Goal: Transaction & Acquisition: Purchase product/service

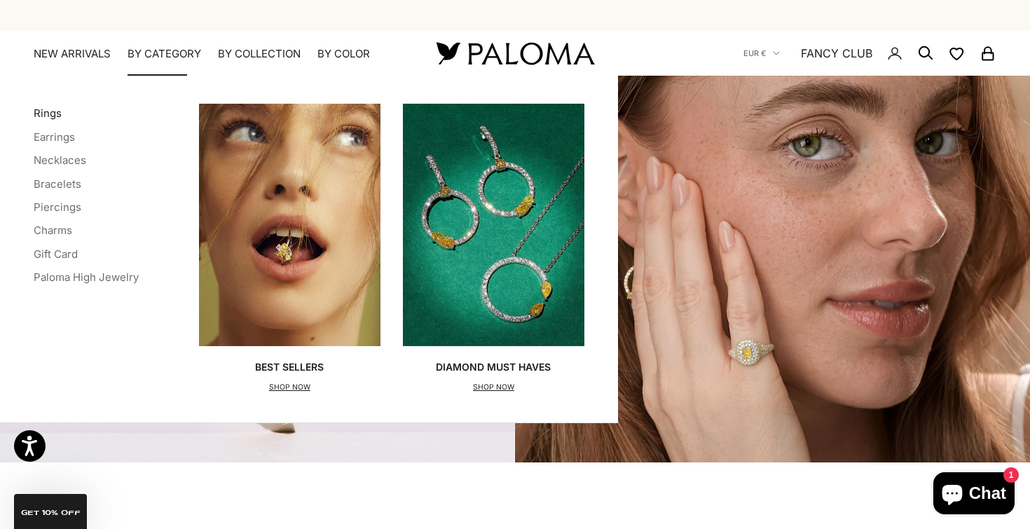
click at [56, 107] on link "Rings" at bounding box center [48, 113] width 28 height 13
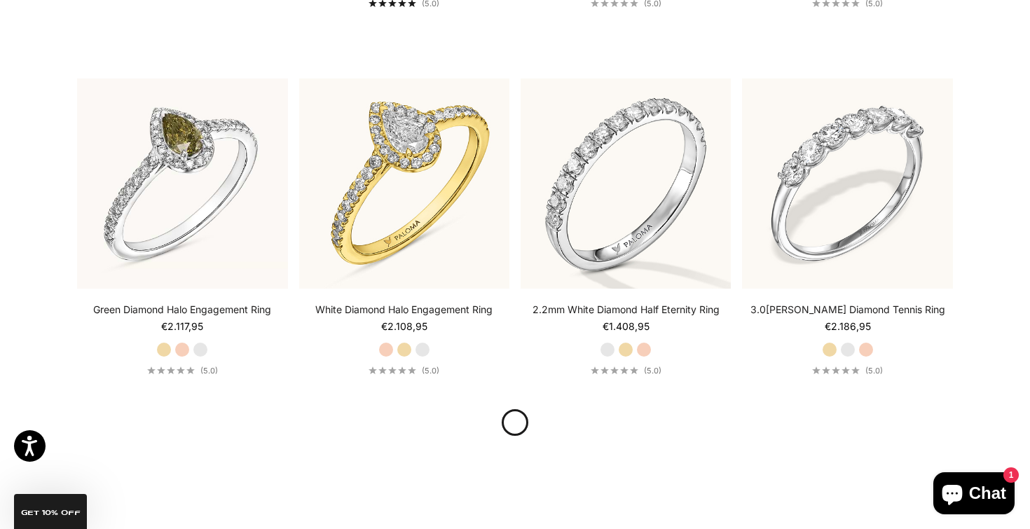
scroll to position [2955, 0]
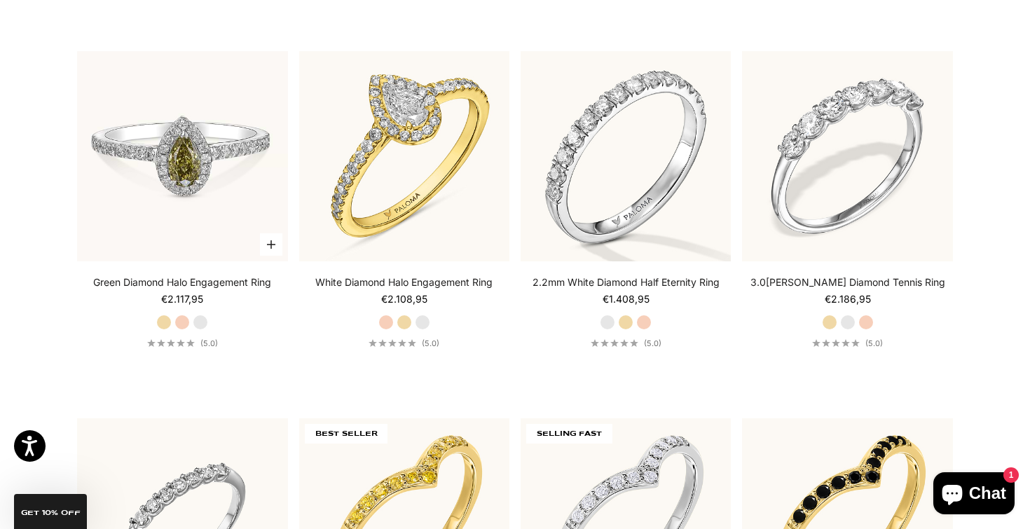
click at [186, 183] on img at bounding box center [182, 156] width 210 height 210
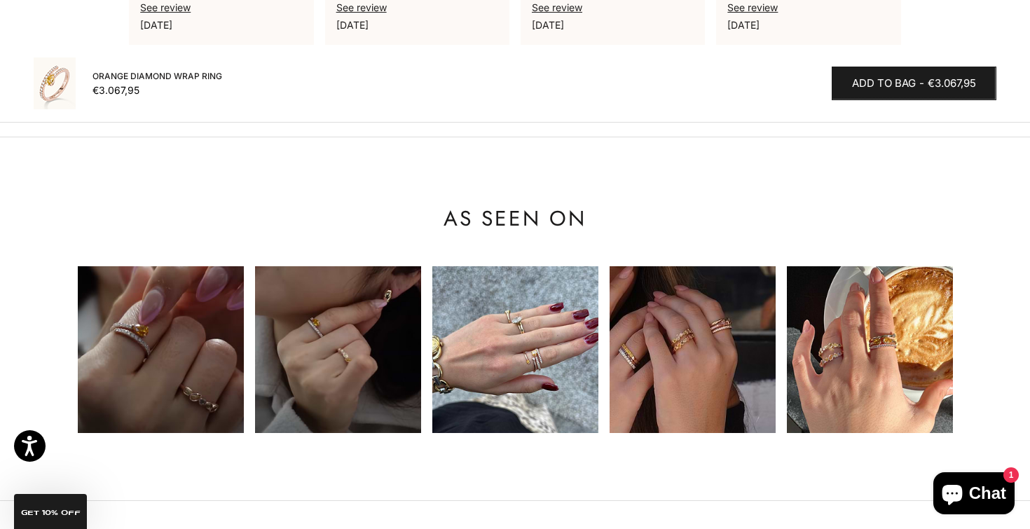
scroll to position [1258, 0]
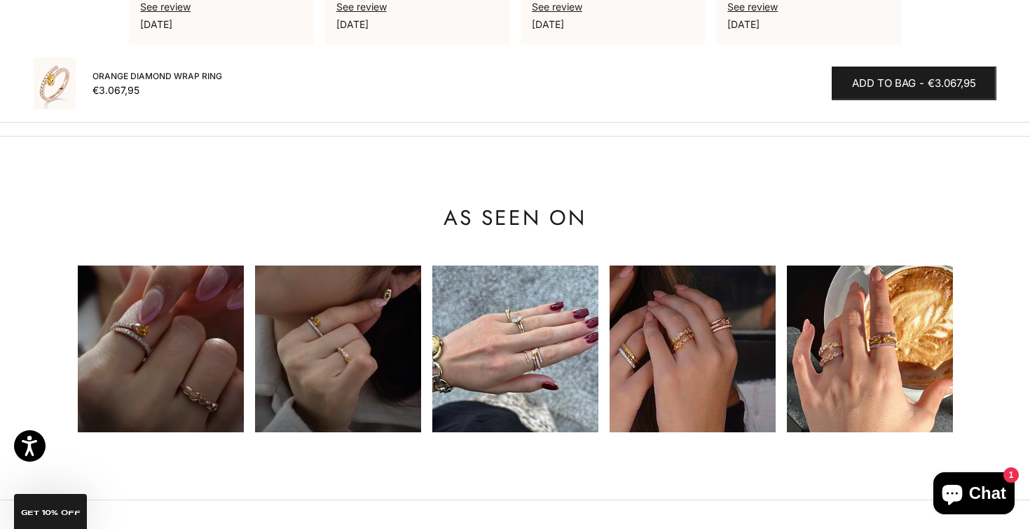
click at [799, 2] on div "See review April 7, 2025" at bounding box center [808, 14] width 162 height 34
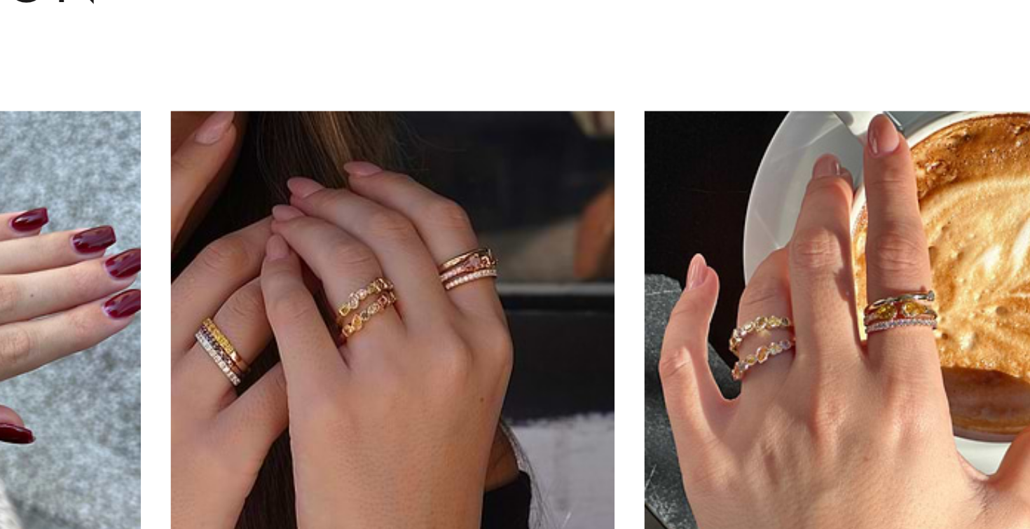
scroll to position [0, 532]
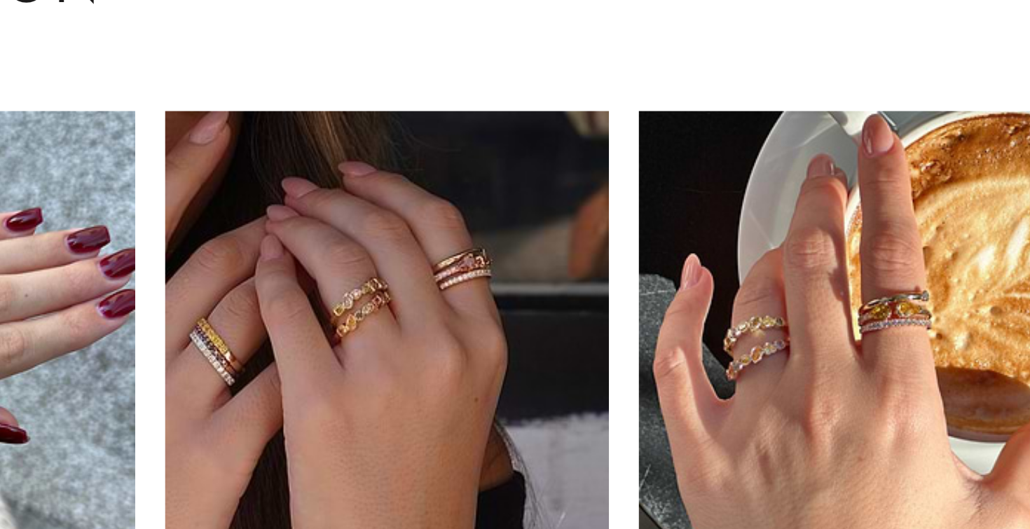
click at [610, 267] on img at bounding box center [693, 350] width 166 height 166
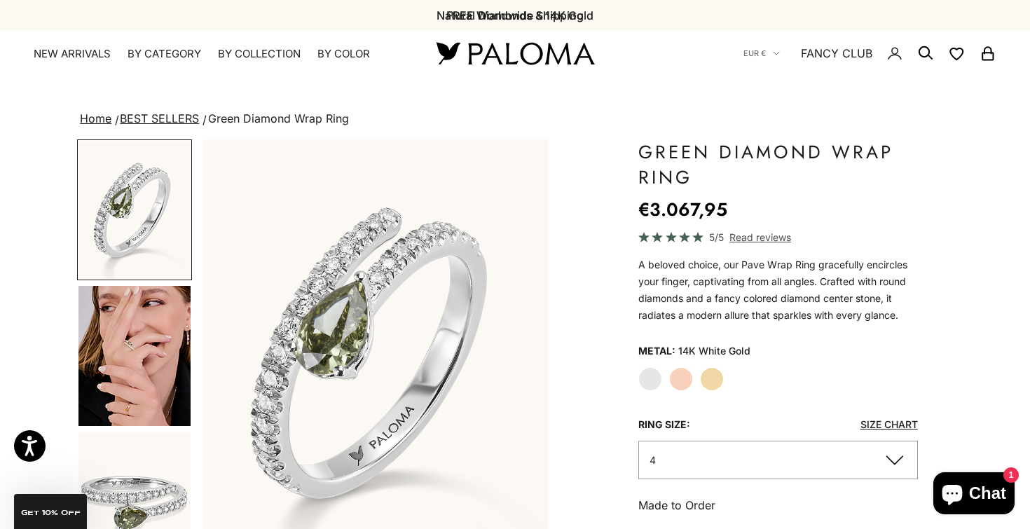
click at [688, 379] on label "Rose Gold" at bounding box center [681, 379] width 24 height 24
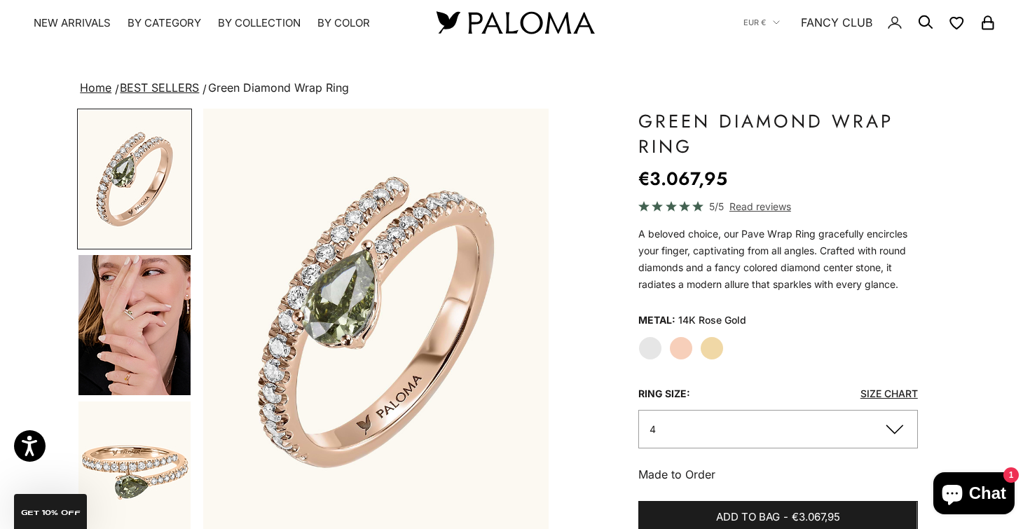
scroll to position [33, 0]
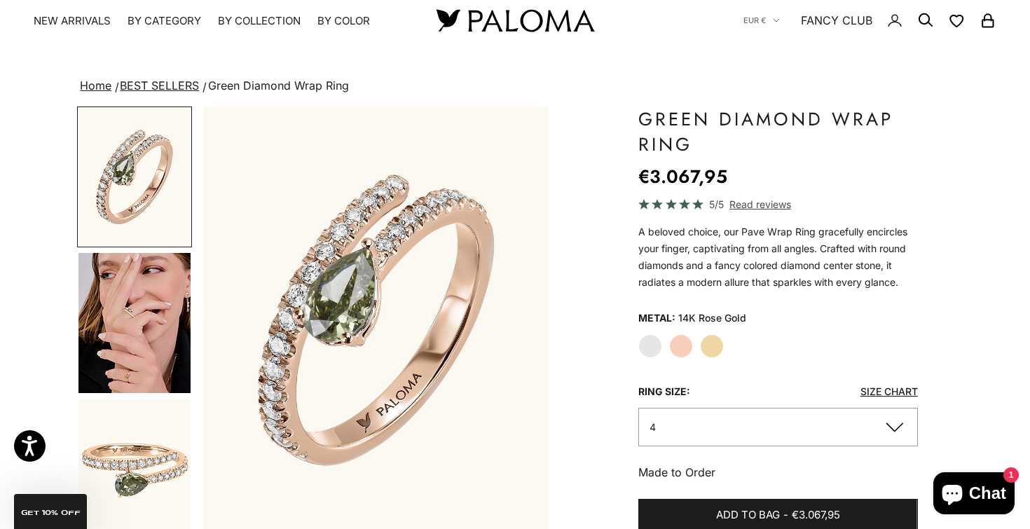
click at [139, 309] on img "Go to item 4" at bounding box center [134, 323] width 112 height 140
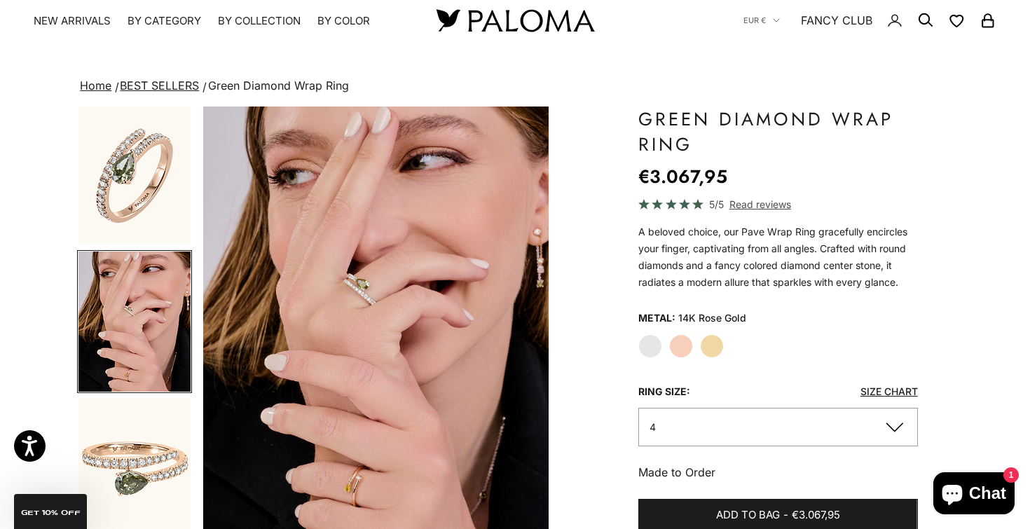
click at [149, 437] on img "Go to item 7" at bounding box center [134, 467] width 112 height 138
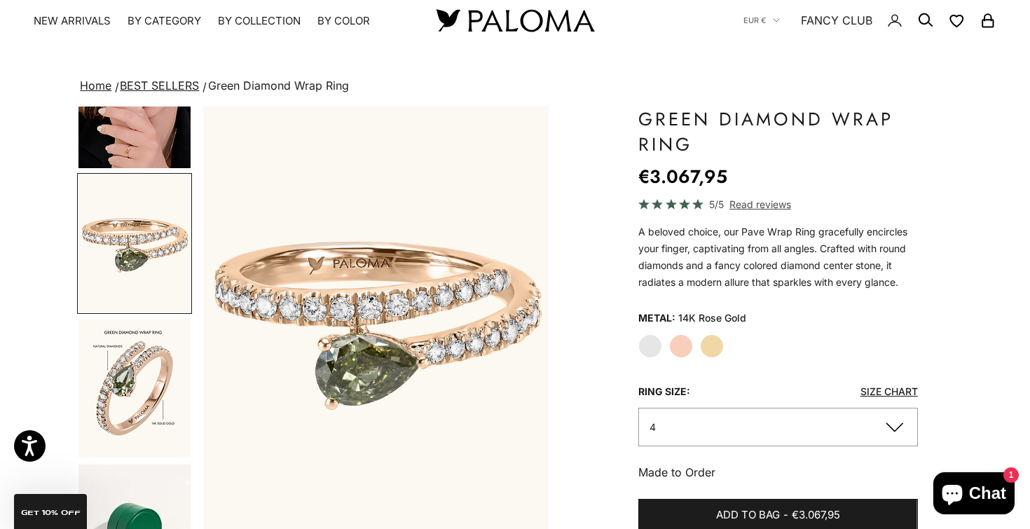
scroll to position [29, 0]
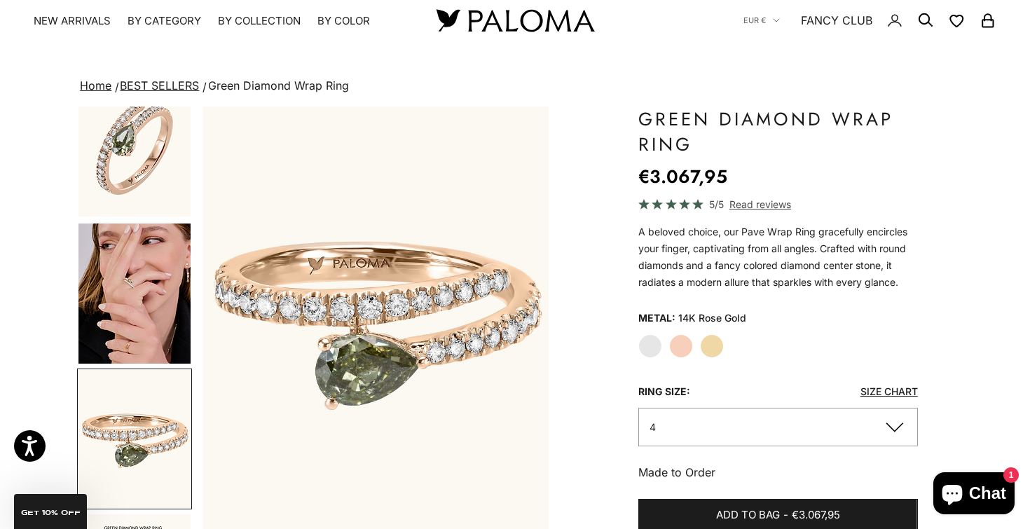
click at [166, 243] on img "Go to item 4" at bounding box center [134, 294] width 112 height 140
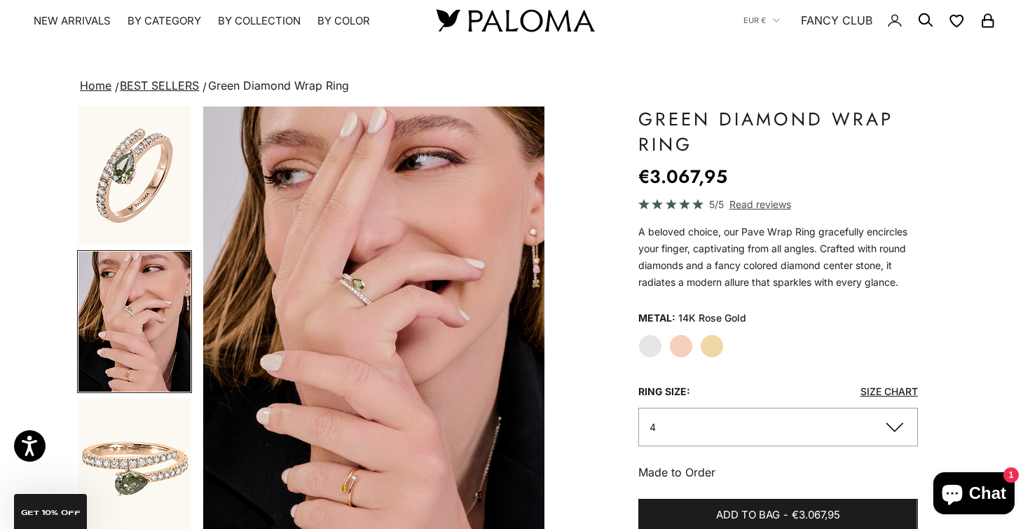
scroll to position [0, 362]
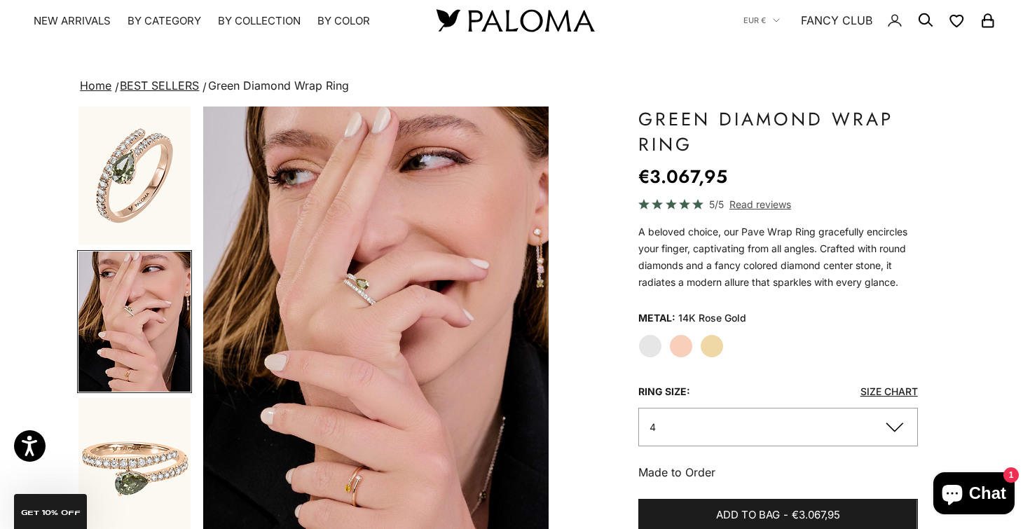
click at [657, 345] on label "White Gold" at bounding box center [650, 346] width 24 height 24
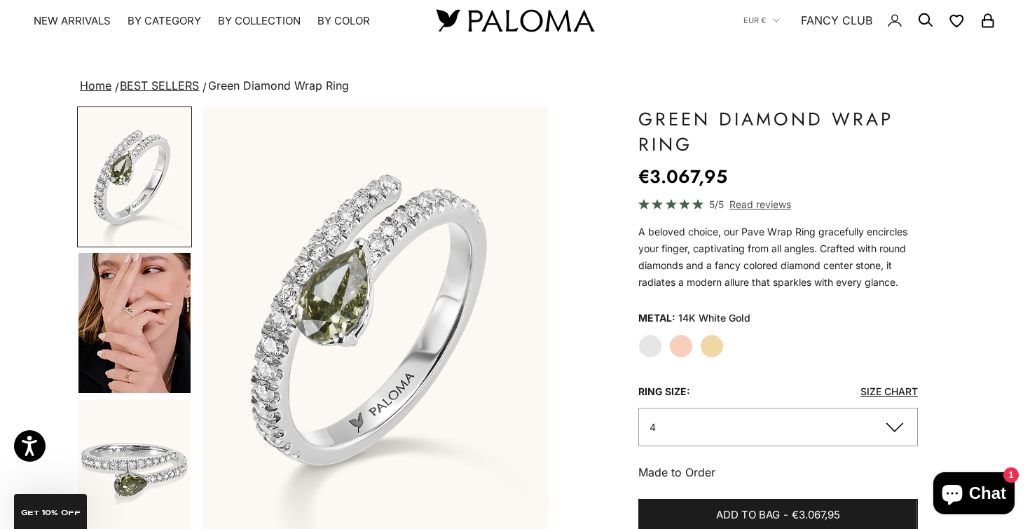
click at [142, 296] on img "Go to item 4" at bounding box center [134, 323] width 112 height 140
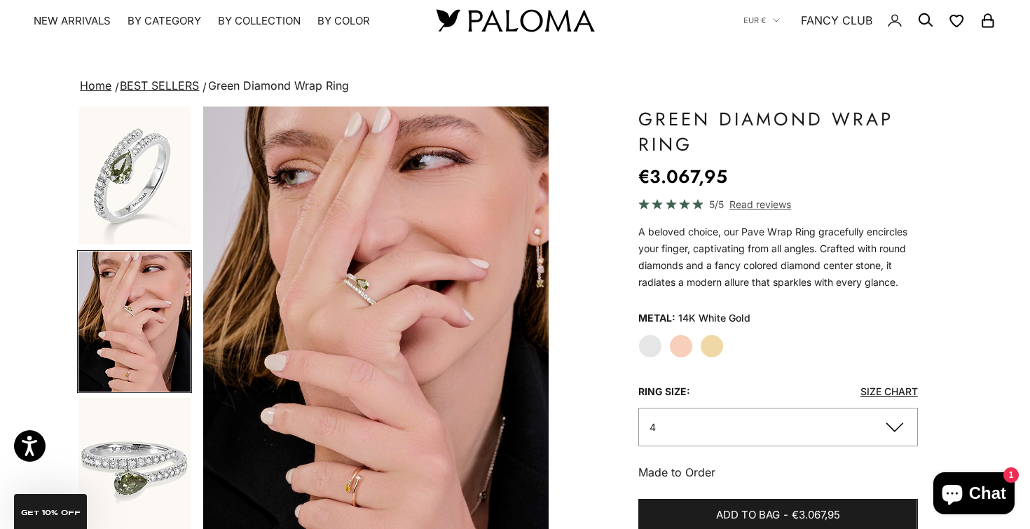
click at [706, 343] on label "Yellow Gold" at bounding box center [712, 346] width 24 height 24
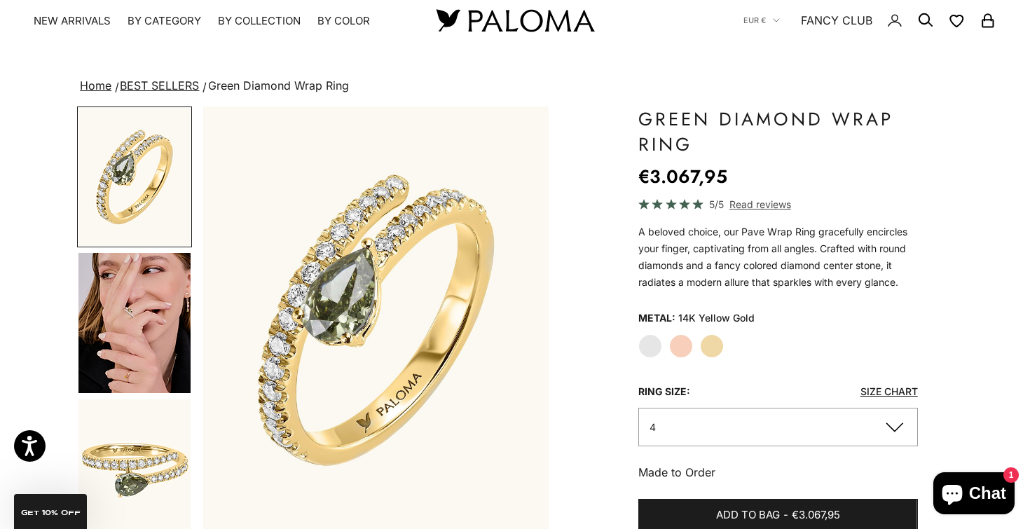
click at [686, 345] on label "Rose Gold" at bounding box center [681, 346] width 24 height 24
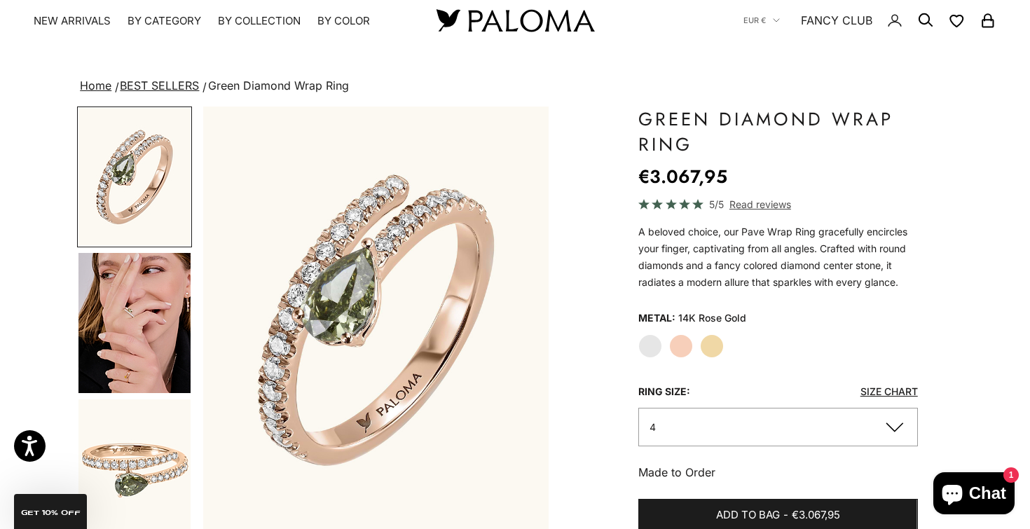
click at [653, 341] on label "White Gold" at bounding box center [650, 346] width 24 height 24
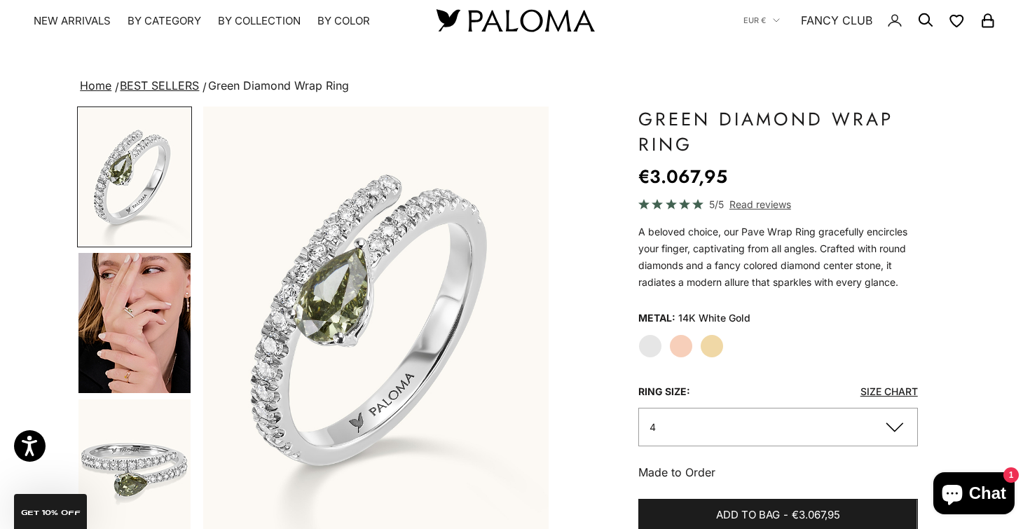
scroll to position [106, 0]
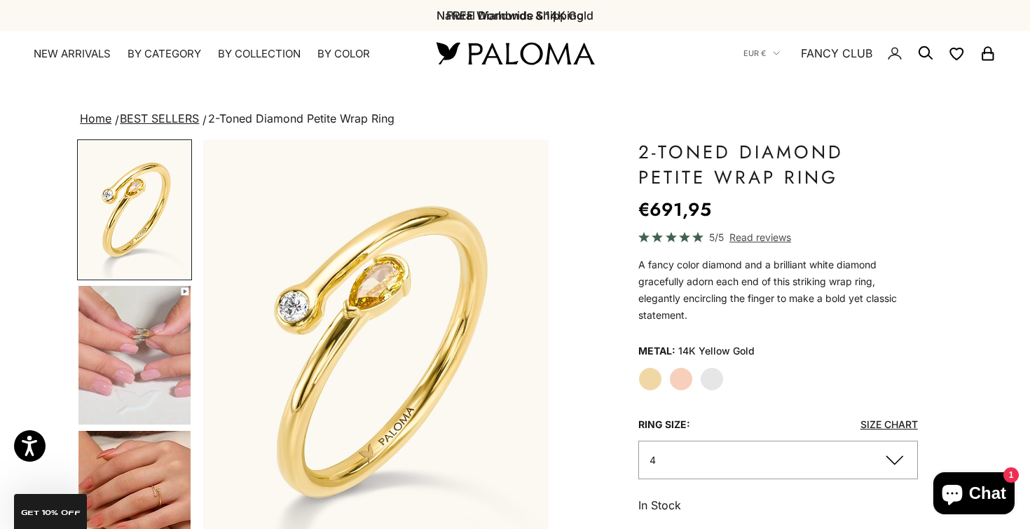
click at [683, 378] on label "Rose Gold" at bounding box center [681, 379] width 24 height 24
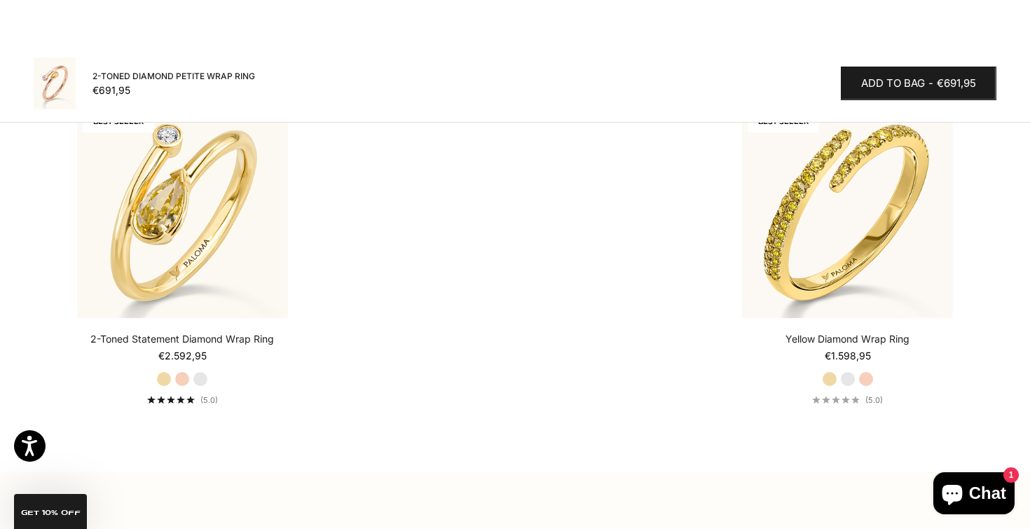
scroll to position [1423, 0]
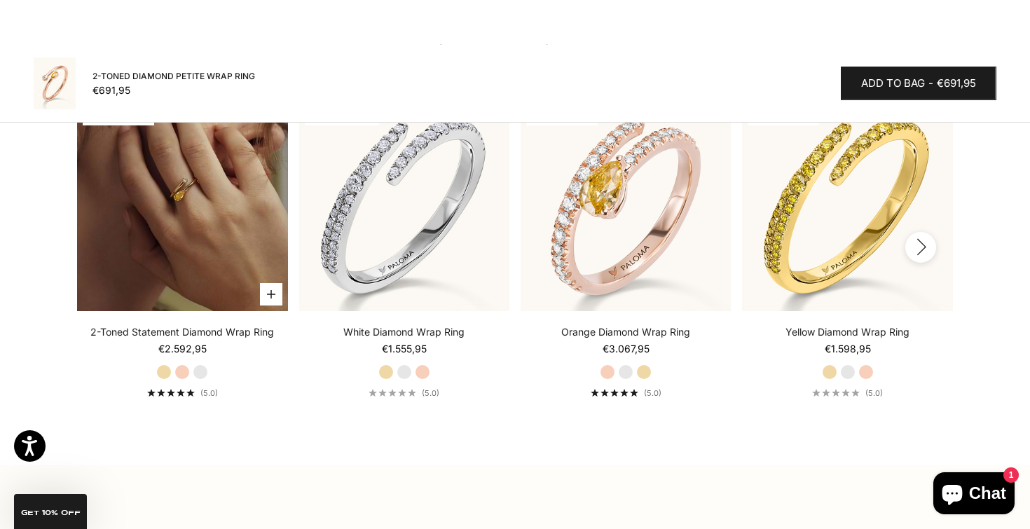
click at [196, 221] on img at bounding box center [182, 205] width 210 height 210
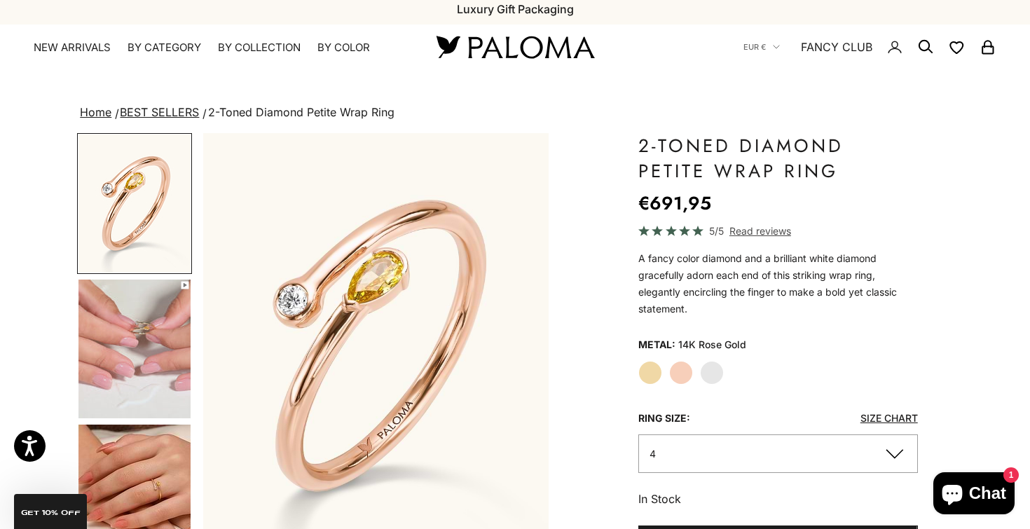
scroll to position [7, 0]
click at [132, 486] on img "Go to item 5" at bounding box center [134, 493] width 112 height 139
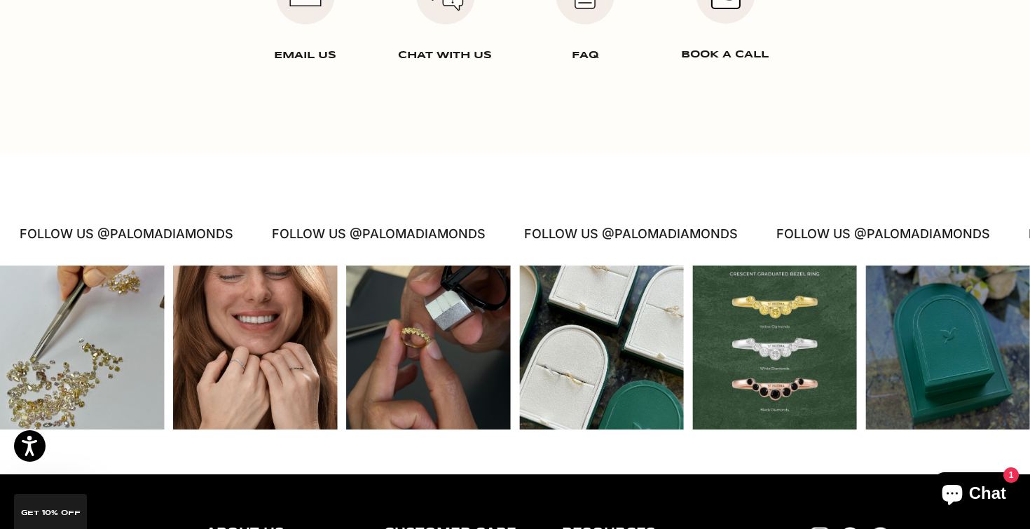
scroll to position [2102, 0]
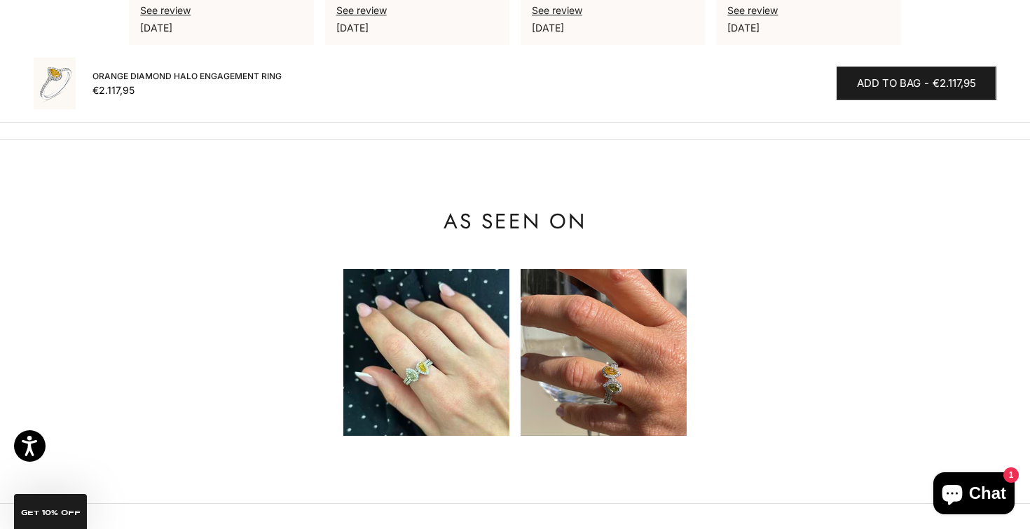
scroll to position [1376, 0]
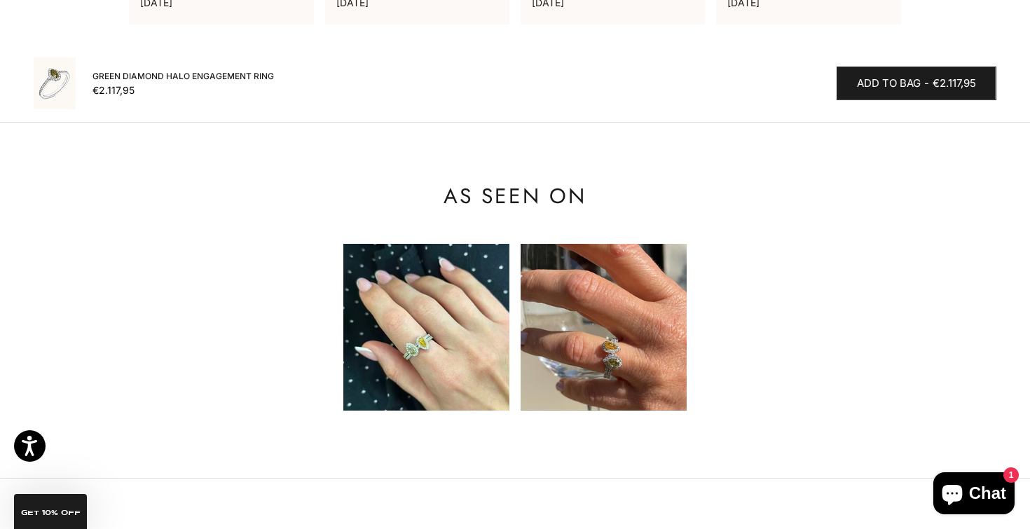
scroll to position [1407, 0]
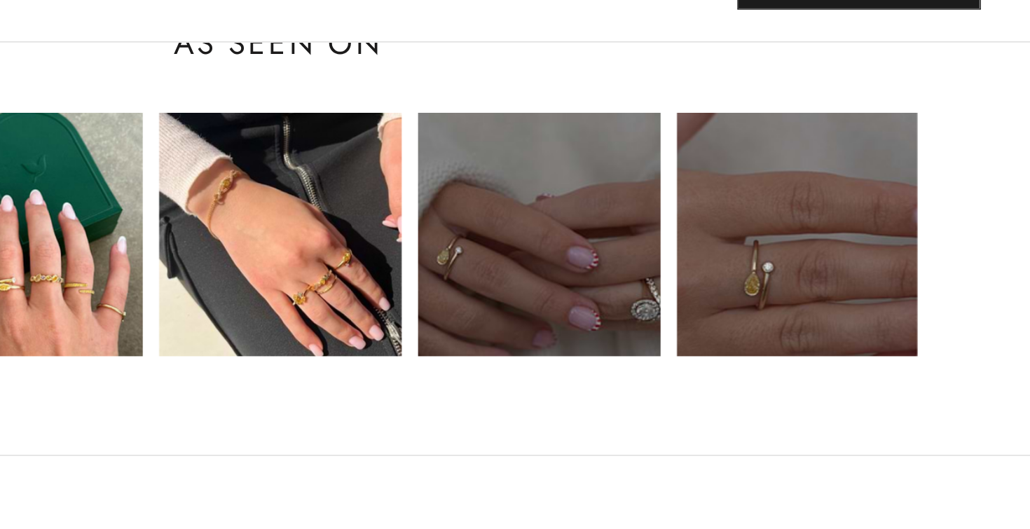
scroll to position [0, 177]
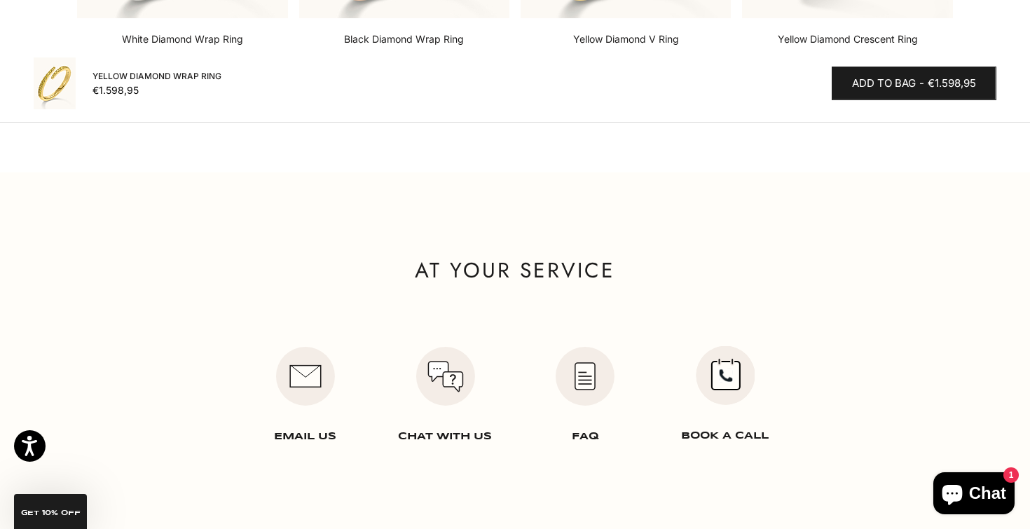
scroll to position [2170, 0]
